Goal: Task Accomplishment & Management: Complete application form

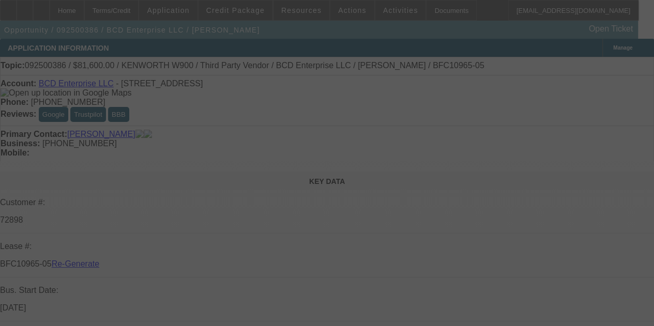
select select "3"
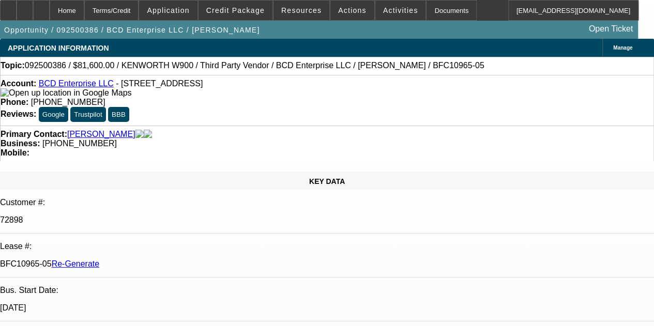
select select "0.15"
select select "2"
select select "0"
select select "6"
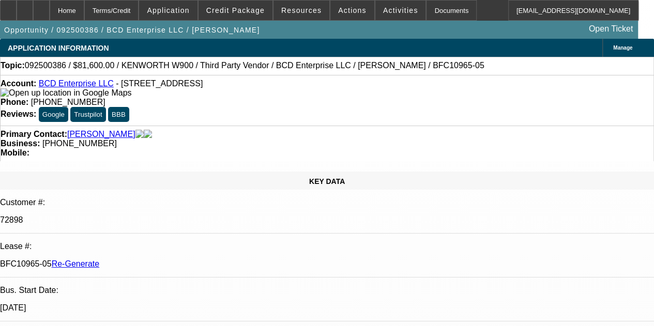
click at [431, 10] on div "Documents" at bounding box center [451, 10] width 51 height 21
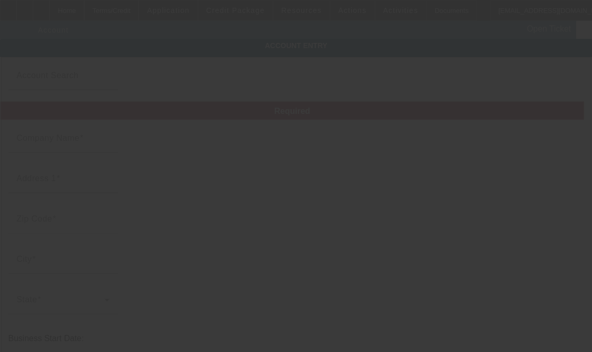
type input "BCD Enterprise LLC"
type input "[STREET_ADDRESS]"
type input "85390"
type input "[GEOGRAPHIC_DATA]"
type input "(602) 370-2829"
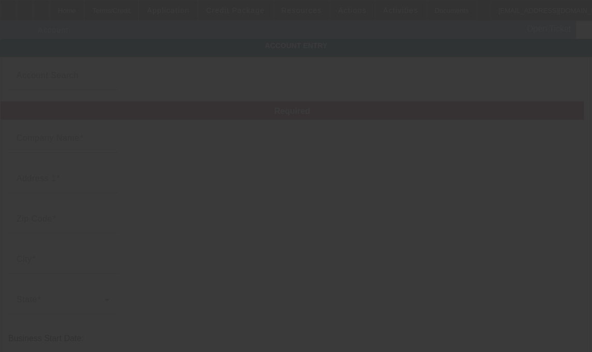
type input "dwaynehill720@yahoo.com"
type input "Maricopa"
type input "471921733"
type input "transportation"
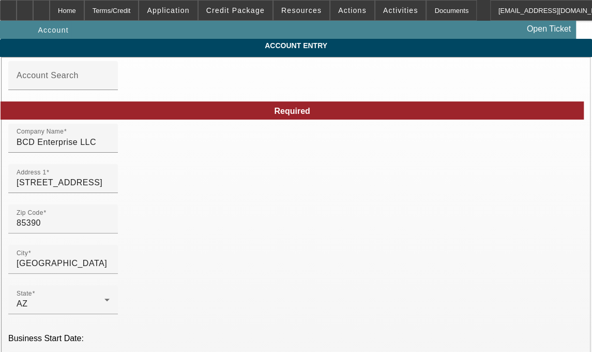
type input "9/18/2025"
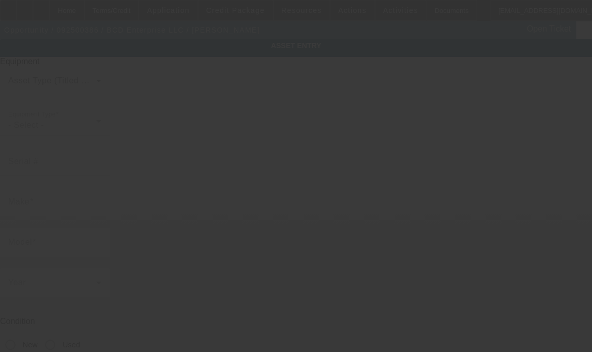
type input "[US_VEHICLE_IDENTIFICATION_NUMBER]"
type input "Kenworth"
type input "W900"
radio input "true"
type textarea "550HP CAT Diesel, 18 Speed Trans, Heavy Haul, Sleeper Cab, Semi-Tractor......16…"
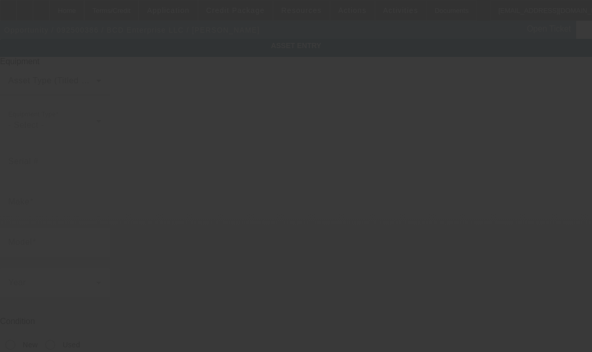
type input "[STREET_ADDRESS]"
type input "[GEOGRAPHIC_DATA]"
type input "85390"
type input "Maricopa"
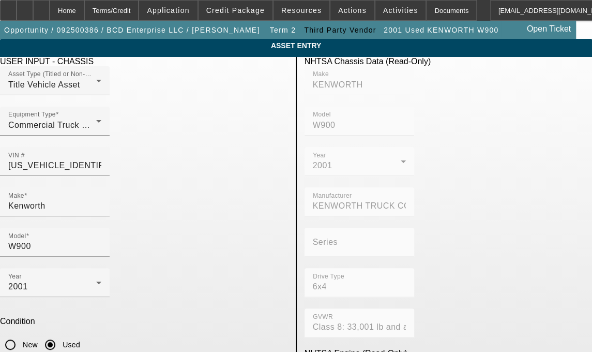
drag, startPoint x: 0, startPoint y: 0, endPoint x: 124, endPoint y: 202, distance: 237.4
click at [124, 202] on div at bounding box center [296, 176] width 592 height 352
click at [95, 200] on input "Kenworth" at bounding box center [54, 206] width 93 height 12
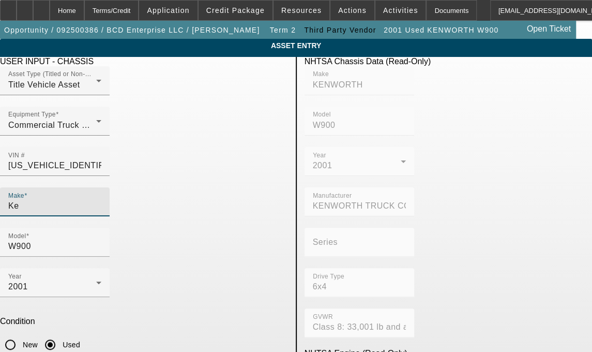
type input "K"
type input "Kenworth"
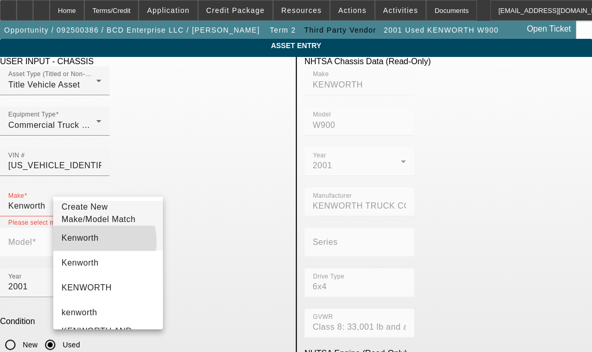
click at [91, 247] on mat-option "Kenworth" at bounding box center [108, 238] width 110 height 25
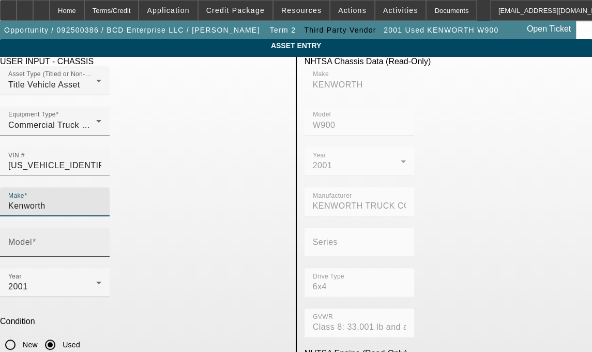
click at [101, 240] on input "Model" at bounding box center [54, 246] width 93 height 12
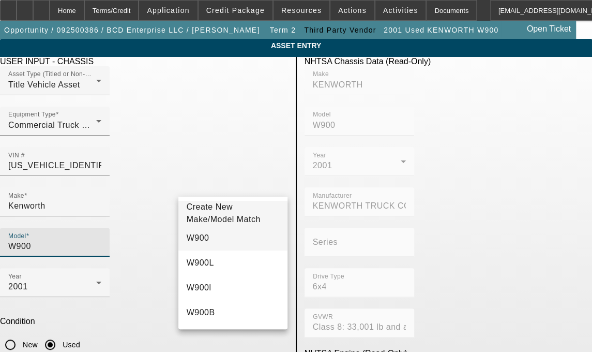
type input "W900"
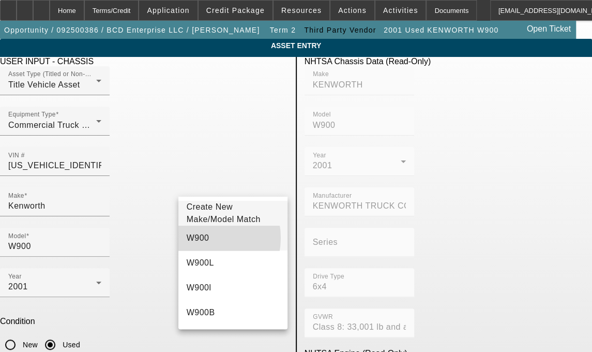
click at [199, 242] on span "W900" at bounding box center [198, 237] width 23 height 9
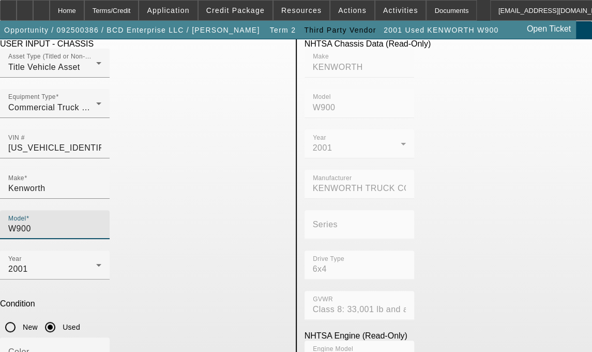
scroll to position [44, 0]
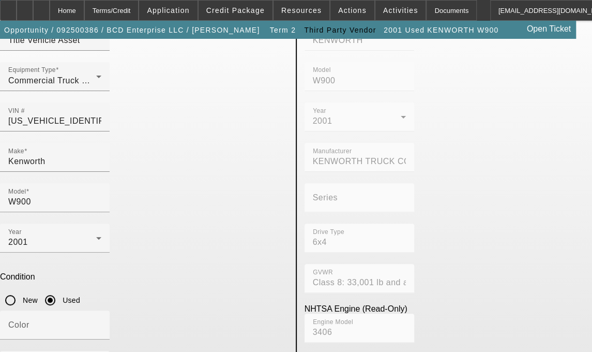
drag, startPoint x: 60, startPoint y: 260, endPoint x: 240, endPoint y: 302, distance: 184.2
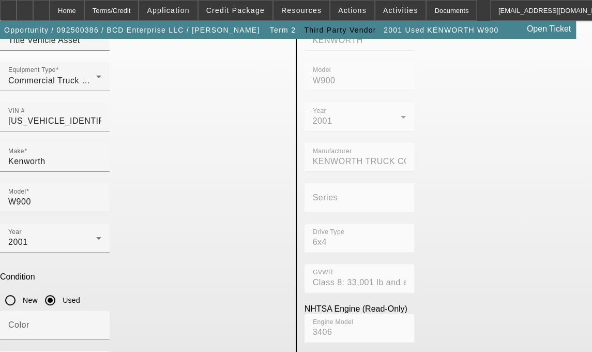
drag, startPoint x: 170, startPoint y: 289, endPoint x: 92, endPoint y: 276, distance: 78.8
type textarea "550HP CAT Diesel, 18 Speed Trans, Heavy Haul, Sleeper Cab, Semi-Tractor....."
drag, startPoint x: 92, startPoint y: 276, endPoint x: 57, endPoint y: 264, distance: 37.1
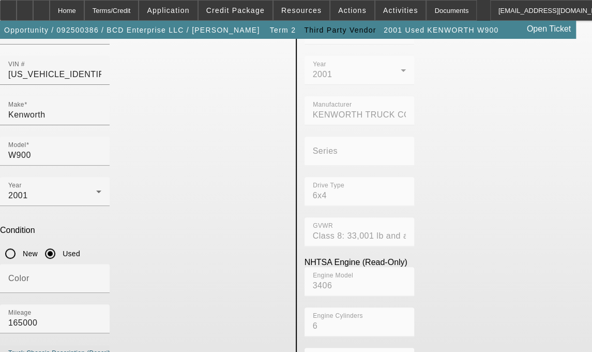
scroll to position [100, 0]
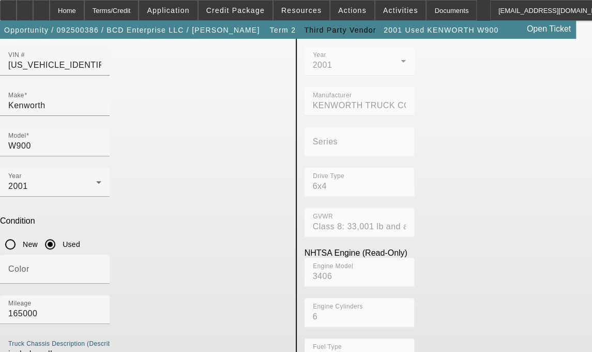
type textarea "includes all accessories, attachments and options"
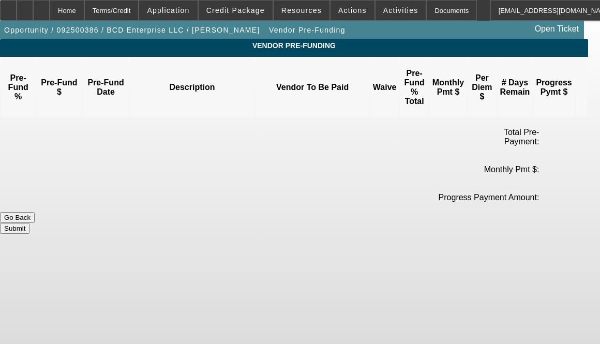
click at [42, 142] on div at bounding box center [300, 172] width 600 height 344
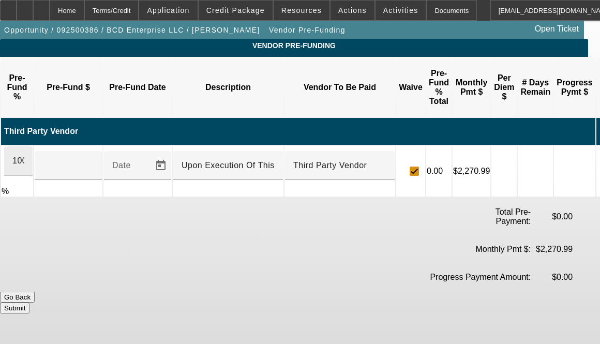
click at [33, 146] on div "100" at bounding box center [18, 160] width 28 height 29
type input "$96,000.00"
click at [29, 303] on button "Submit" at bounding box center [14, 308] width 29 height 11
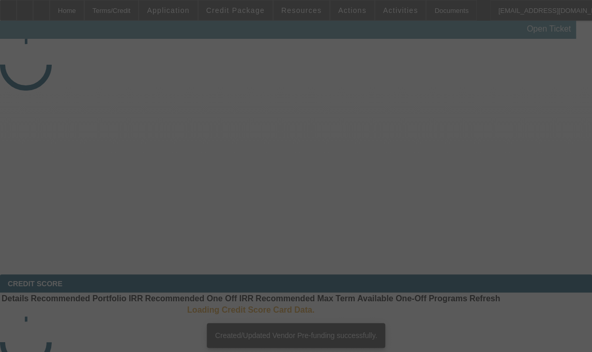
select select "3"
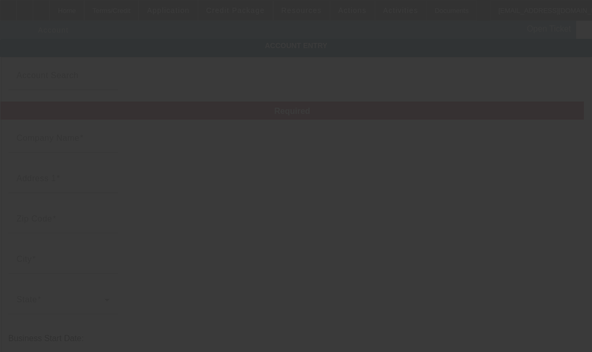
type input "[DATE]"
type input "BCD Enterprise LLC"
type input "[STREET_ADDRESS]"
type input "85390"
type input "[GEOGRAPHIC_DATA]"
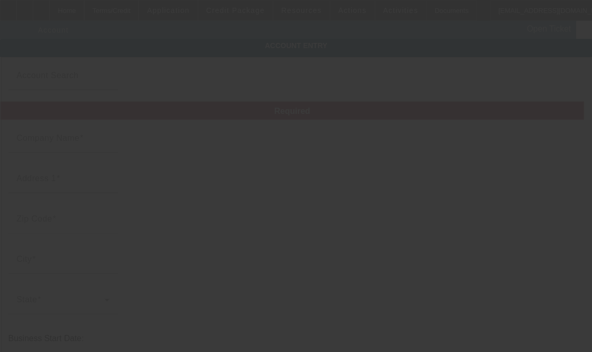
type input "[PHONE_NUMBER]"
type input "[EMAIL_ADDRESS][DOMAIN_NAME]"
type input "Maricopa"
type input "471921733"
type input "transportation"
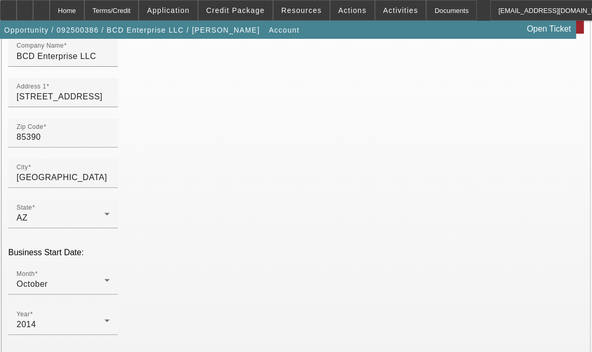
scroll to position [86, 0]
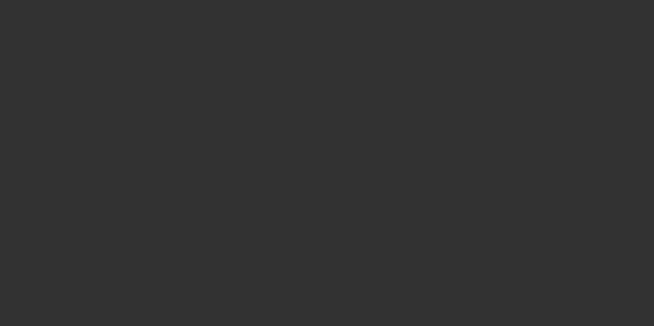
select select "3"
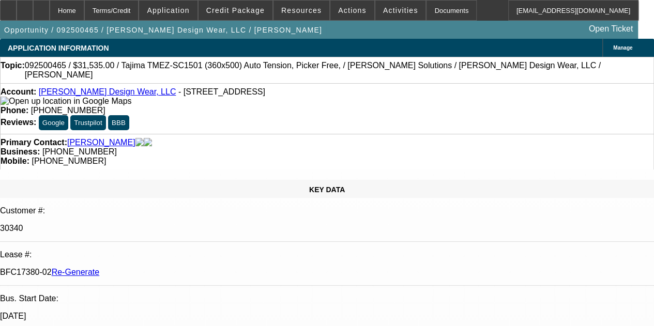
select select "0"
select select "2"
select select "0"
select select "6"
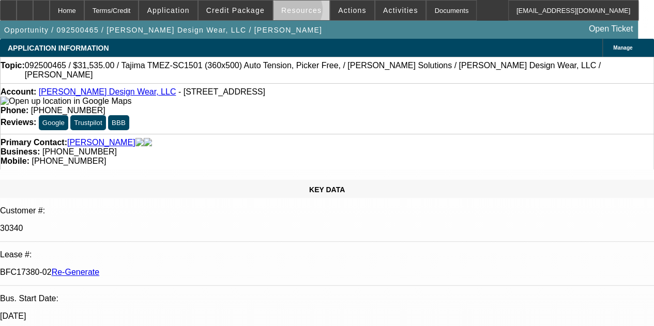
click at [296, 12] on span "Resources" at bounding box center [301, 10] width 40 height 8
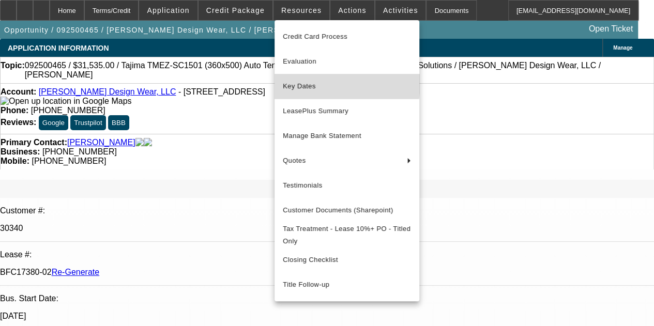
click at [302, 82] on span "Key Dates" at bounding box center [347, 86] width 128 height 12
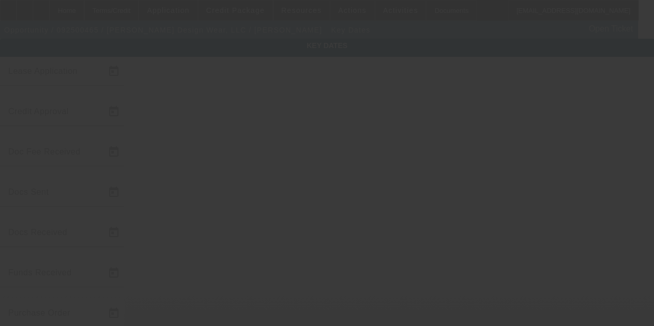
type input "9/22/2025"
type input "9/23/2025"
type input "9/24/2025"
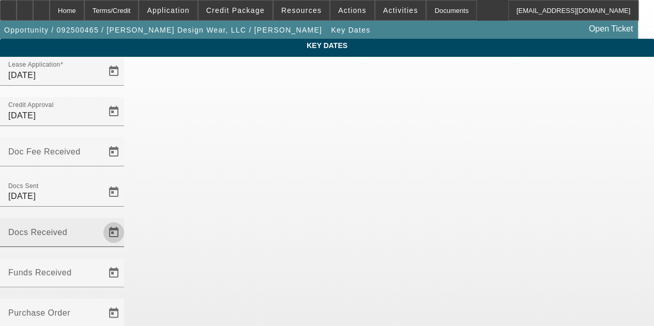
click at [126, 220] on span "Open calendar" at bounding box center [113, 232] width 25 height 25
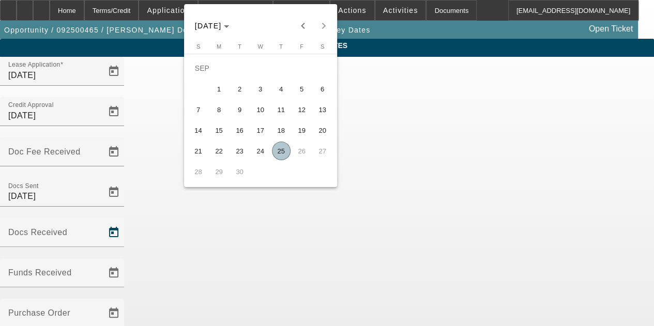
click at [285, 153] on span "25" at bounding box center [281, 151] width 19 height 19
type input "9/25/2025"
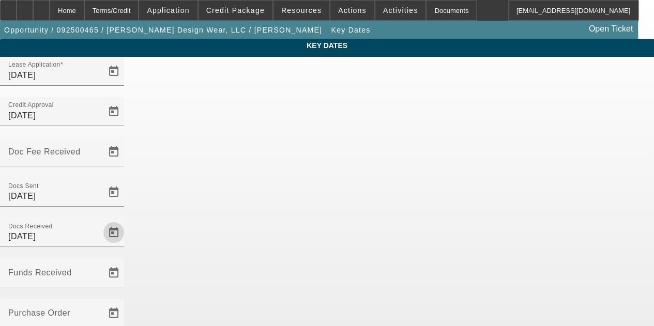
scroll to position [67, 0]
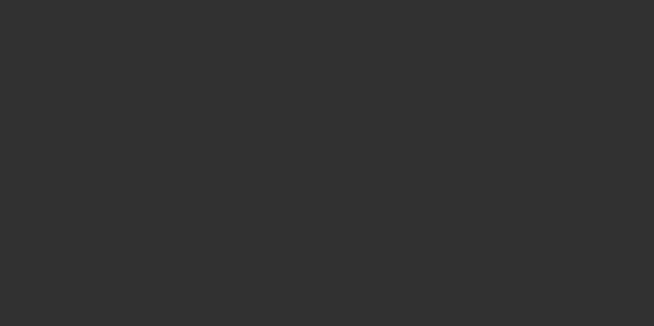
select select "3"
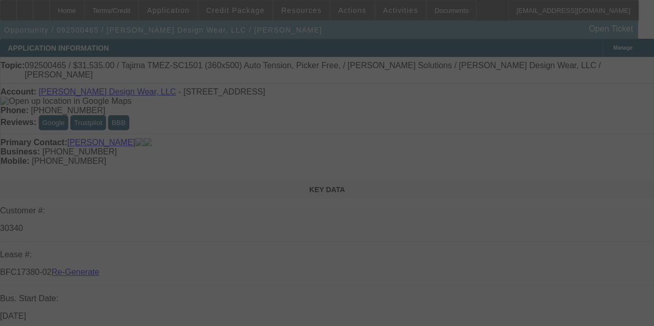
select select "0"
select select "2"
select select "0"
select select "6"
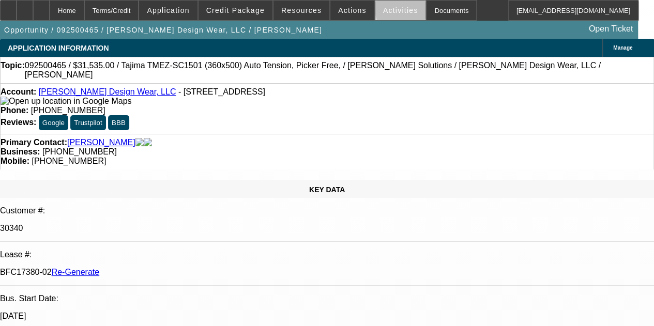
click at [390, 10] on span "Activities" at bounding box center [400, 10] width 35 height 8
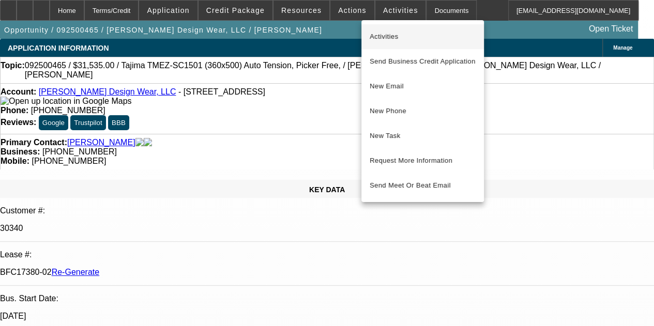
click at [382, 41] on span "Activities" at bounding box center [423, 37] width 106 height 12
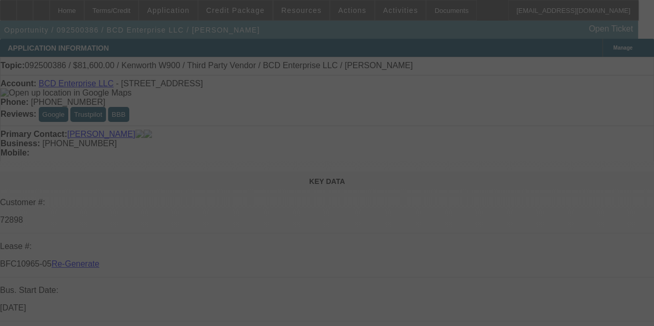
select select "3"
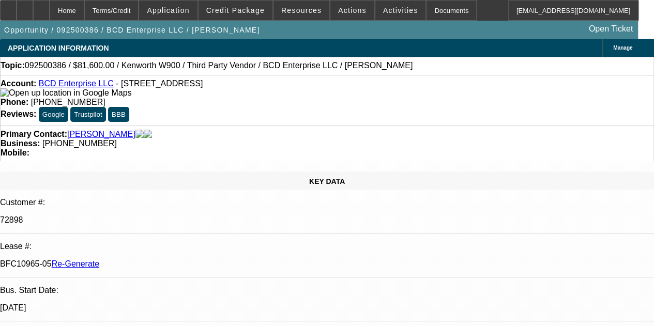
select select "0.15"
select select "2"
select select "0"
select select "6"
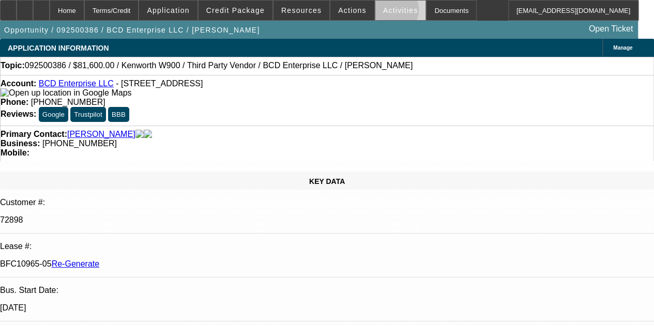
click at [383, 12] on span "Activities" at bounding box center [400, 10] width 35 height 8
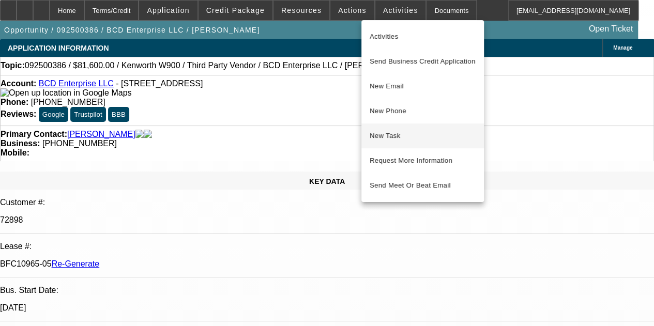
click at [380, 136] on span "New Task" at bounding box center [423, 136] width 106 height 12
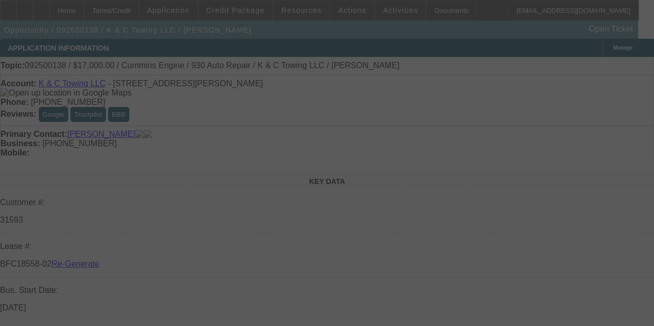
select select "3"
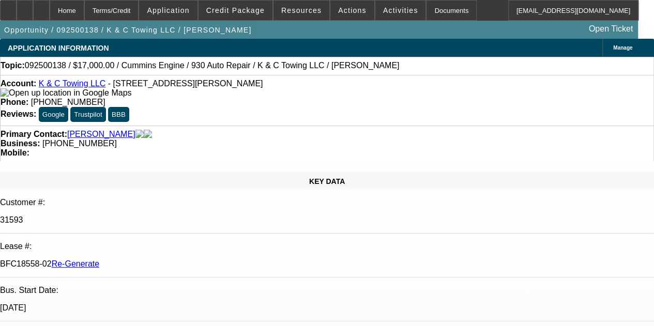
select select "0"
select select "2"
select select "0"
select select "6"
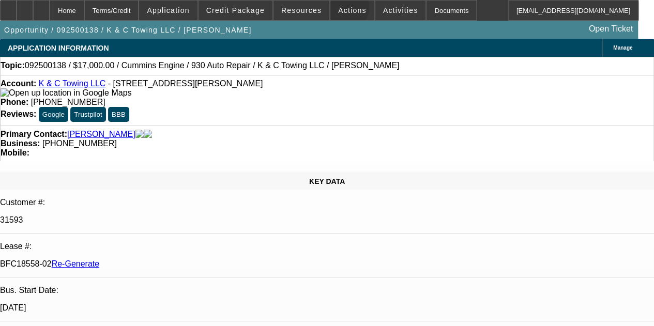
click at [338, 10] on span "Actions" at bounding box center [352, 10] width 28 height 8
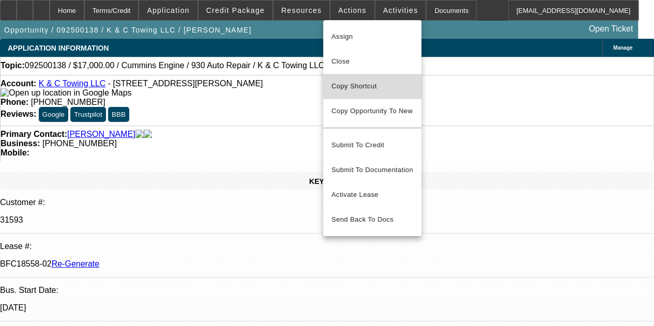
click at [349, 87] on span "Copy Shortcut" at bounding box center [373, 86] width 82 height 12
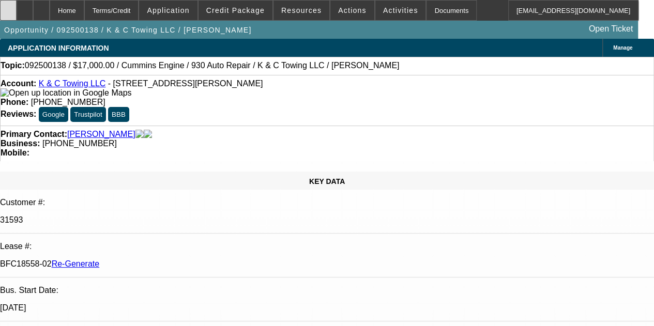
click at [10, 6] on div at bounding box center [8, 10] width 17 height 21
click at [50, 11] on div at bounding box center [41, 10] width 17 height 21
